Goal: Information Seeking & Learning: Learn about a topic

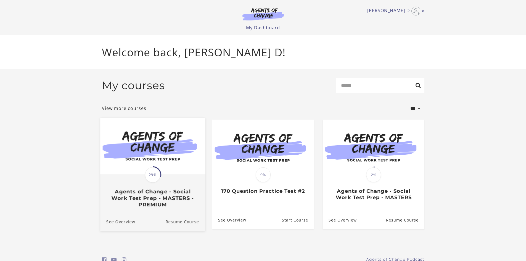
click at [149, 167] on img at bounding box center [152, 146] width 105 height 57
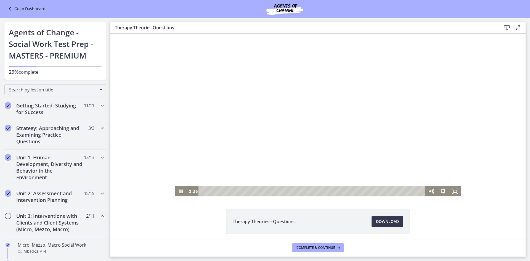
click at [327, 125] on div at bounding box center [318, 115] width 286 height 163
